Goal: Entertainment & Leisure: Consume media (video, audio)

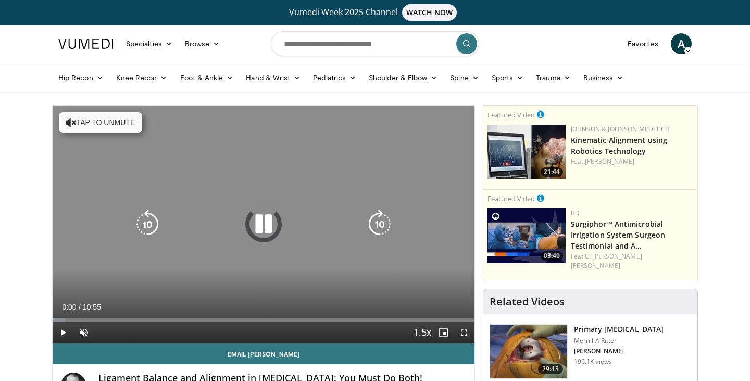
click at [272, 230] on icon "Video Player" at bounding box center [263, 223] width 29 height 29
